Goal: Transaction & Acquisition: Purchase product/service

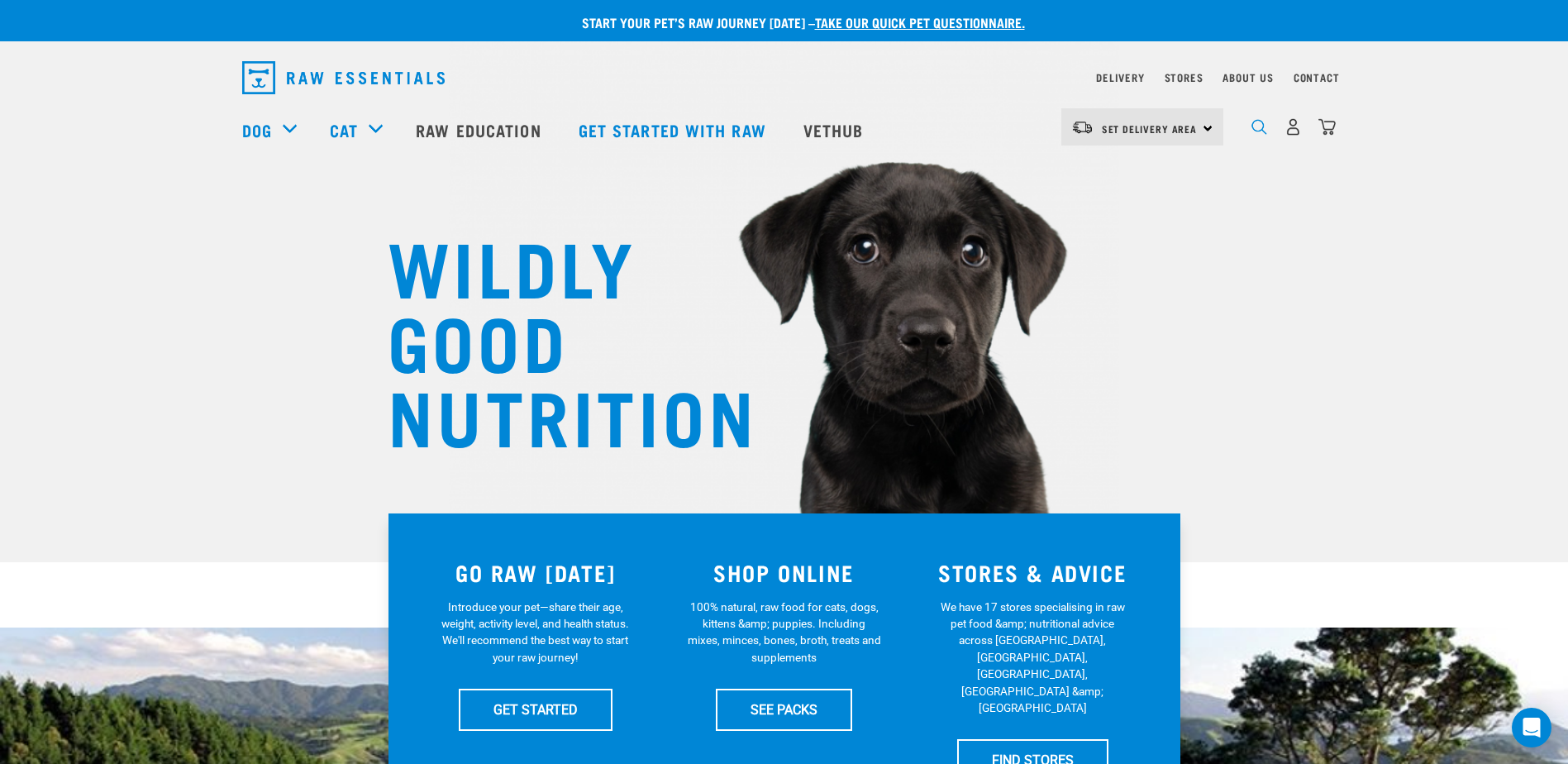
click at [1252, 133] on img "dropdown navigation" at bounding box center [1259, 127] width 16 height 16
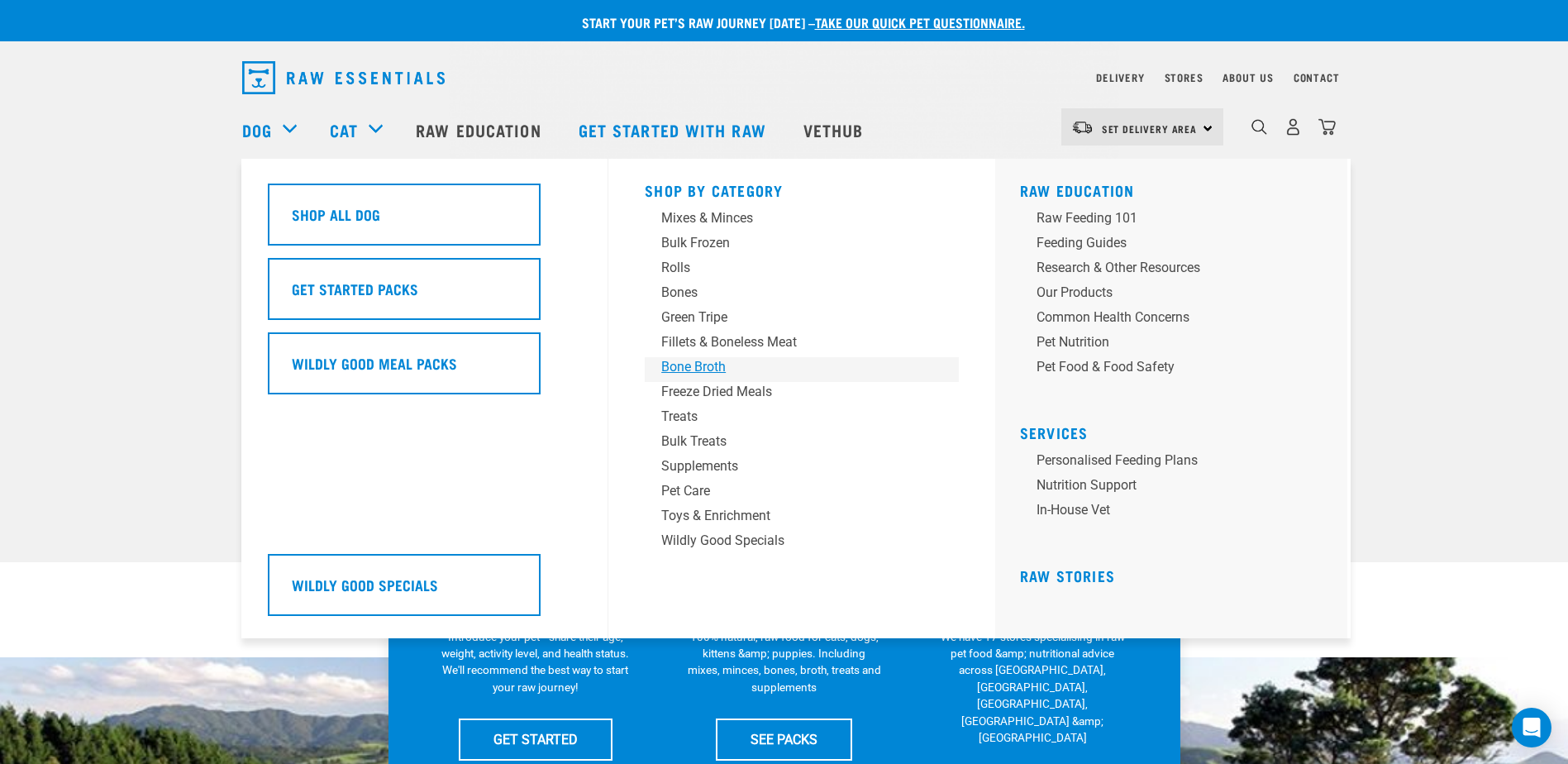
click at [662, 370] on div "Bone Broth" at bounding box center [790, 366] width 258 height 19
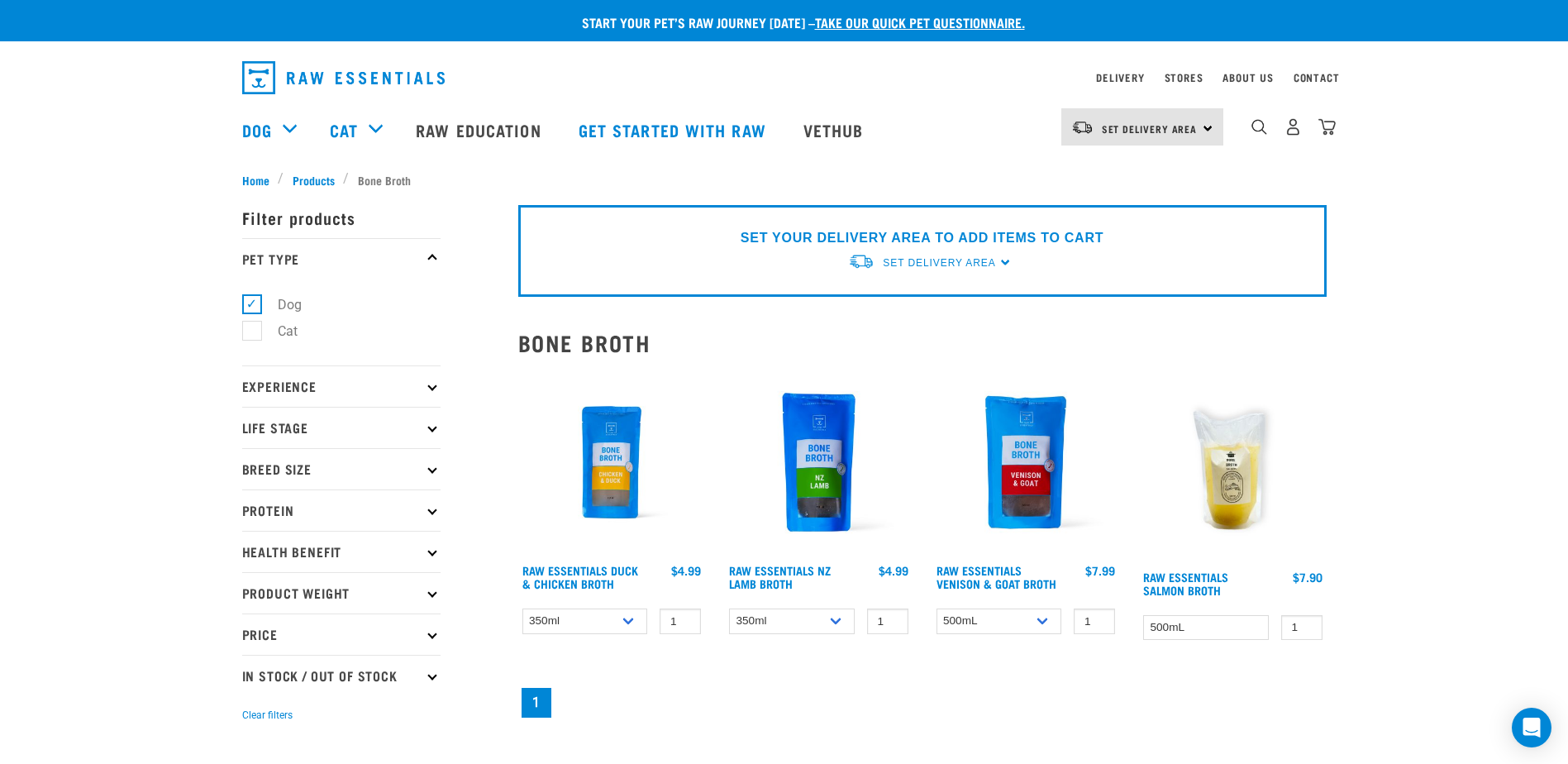
click at [252, 335] on label "Cat" at bounding box center [277, 331] width 53 height 20
click at [252, 333] on input "Cat" at bounding box center [248, 329] width 11 height 11
checkbox input "true"
click at [255, 304] on label "Dog" at bounding box center [280, 304] width 57 height 20
click at [253, 304] on input "Dog" at bounding box center [248, 301] width 11 height 11
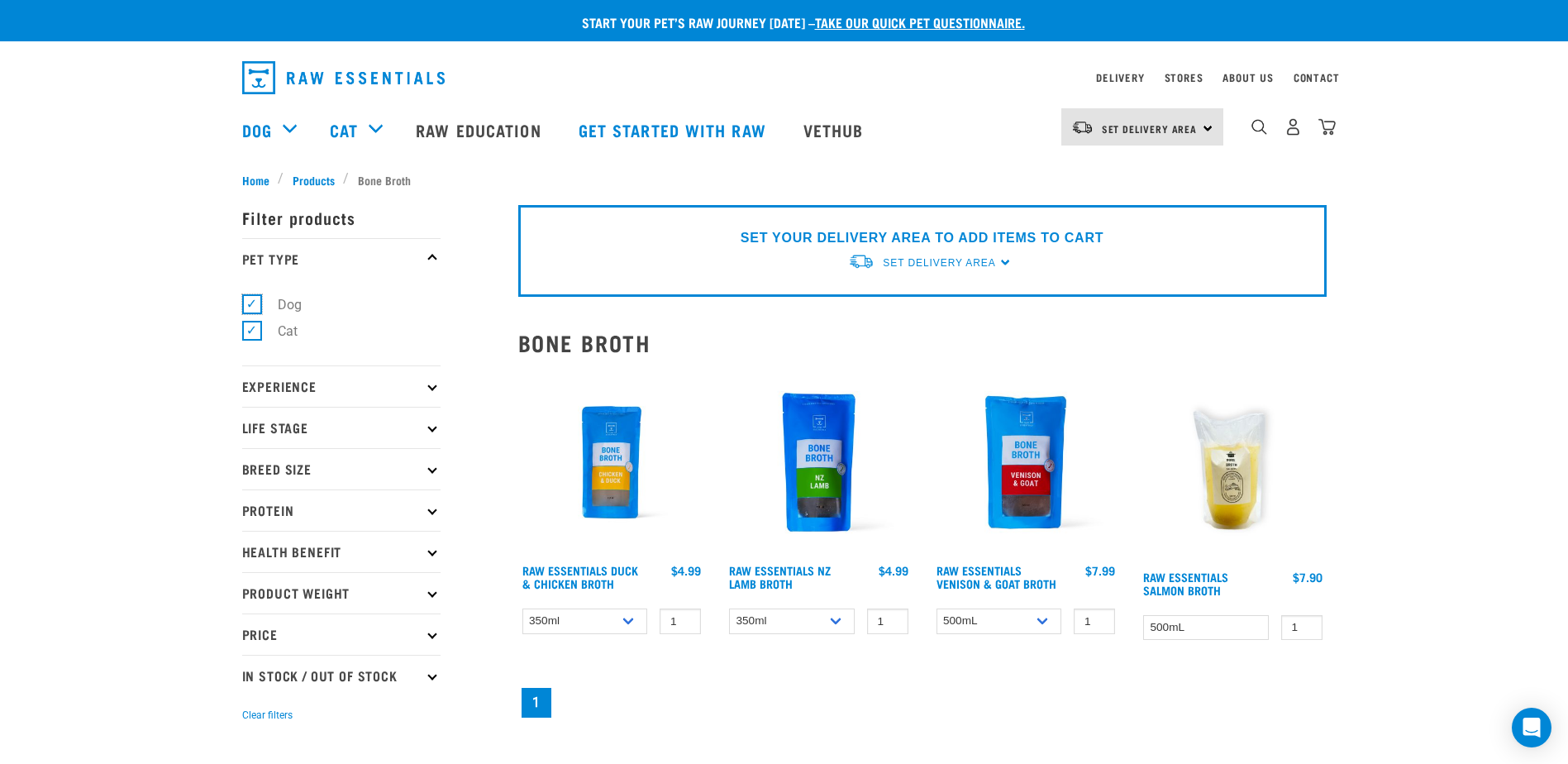
checkbox input "false"
click at [1050, 622] on select "500mL Bulk (24 pack)" at bounding box center [1000, 621] width 126 height 26
select select "696489"
click at [937, 608] on select "500mL Bulk (24 pack)" at bounding box center [1000, 621] width 126 height 26
